Goal: Navigation & Orientation: Understand site structure

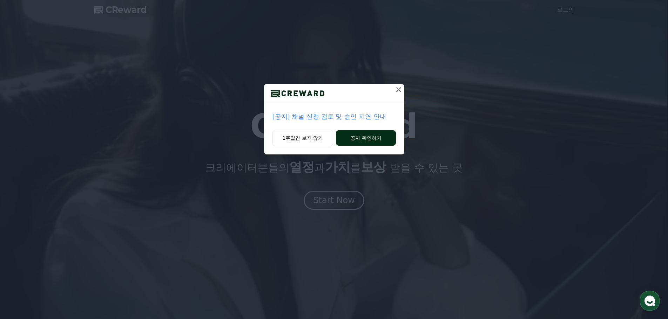
click at [357, 137] on button "공지 확인하기" at bounding box center [366, 137] width 60 height 15
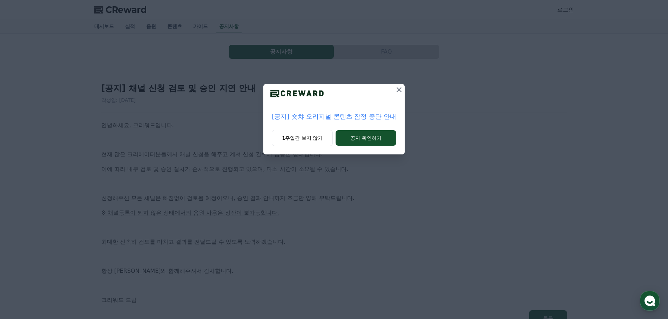
click at [400, 89] on icon at bounding box center [398, 89] width 5 height 5
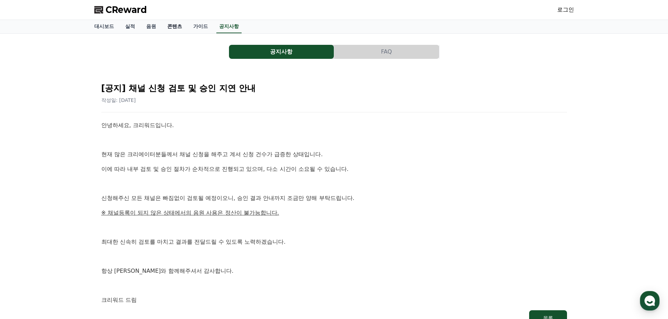
click at [176, 27] on link "콘텐츠" at bounding box center [175, 26] width 26 height 13
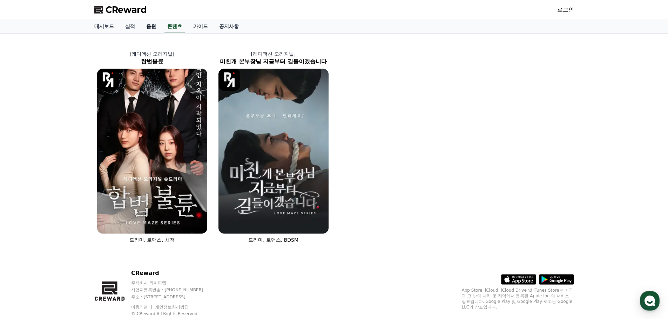
click at [149, 25] on link "음원" at bounding box center [151, 26] width 21 height 13
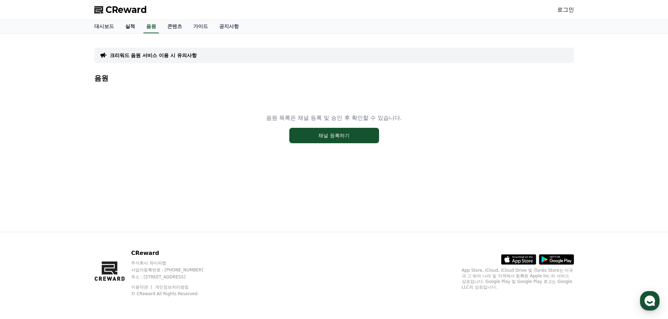
click at [130, 25] on link "실적" at bounding box center [130, 26] width 21 height 13
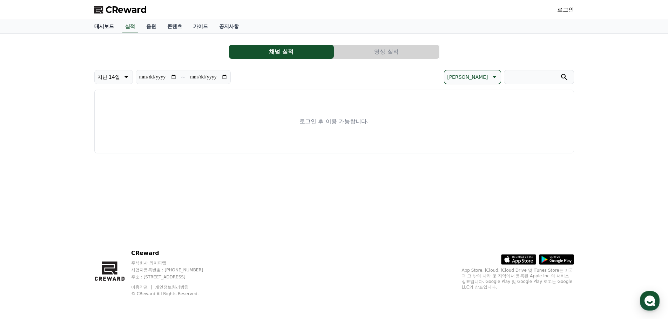
click at [108, 26] on link "대시보드" at bounding box center [104, 26] width 31 height 13
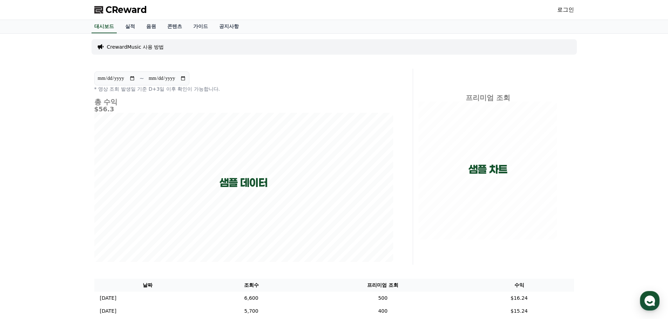
click at [130, 7] on span "CReward" at bounding box center [126, 9] width 41 height 11
